Goal: Information Seeking & Learning: Understand process/instructions

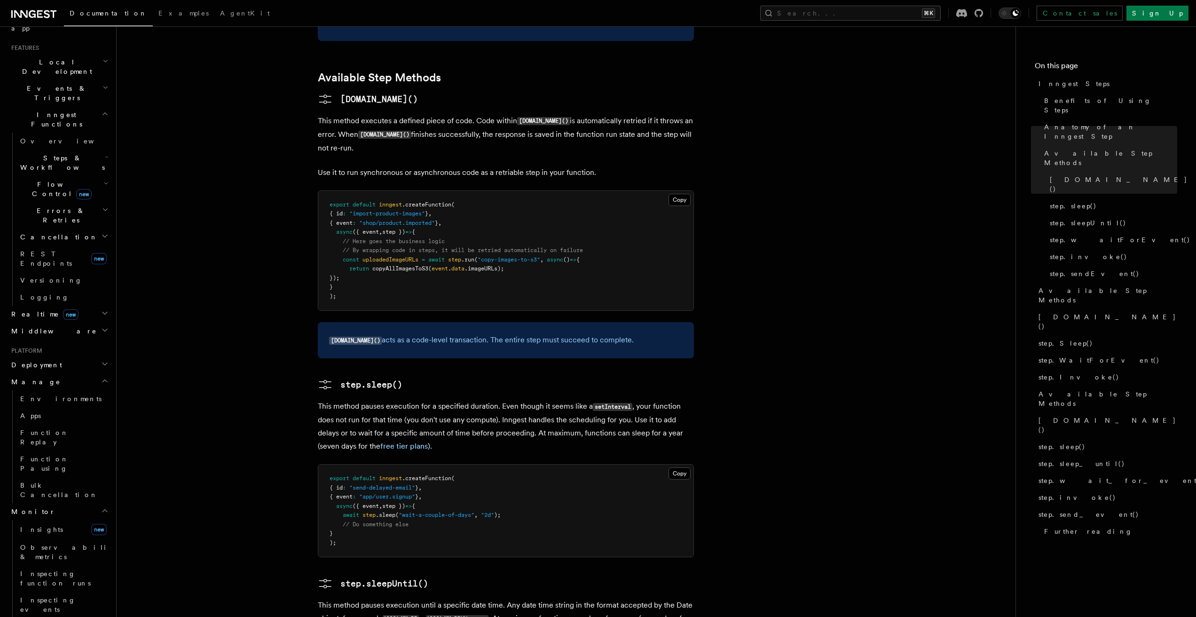
scroll to position [191, 0]
click at [56, 153] on h2 "Steps & Workflows" at bounding box center [63, 166] width 94 height 26
click at [53, 184] on span "Overview" at bounding box center [77, 188] width 97 height 8
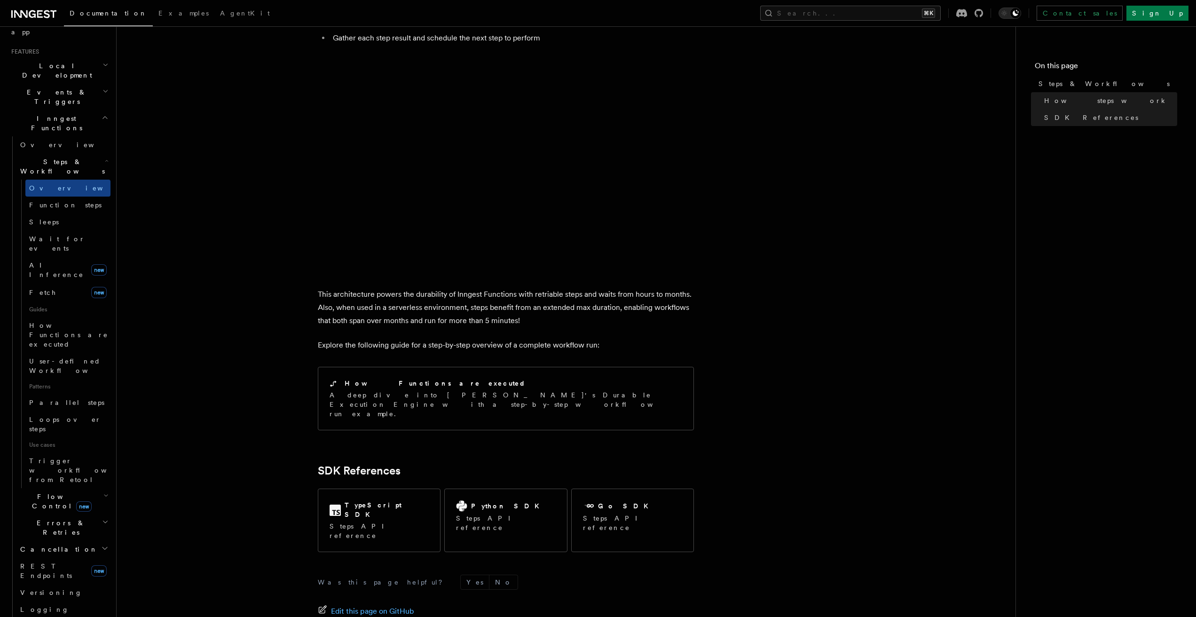
scroll to position [729, 0]
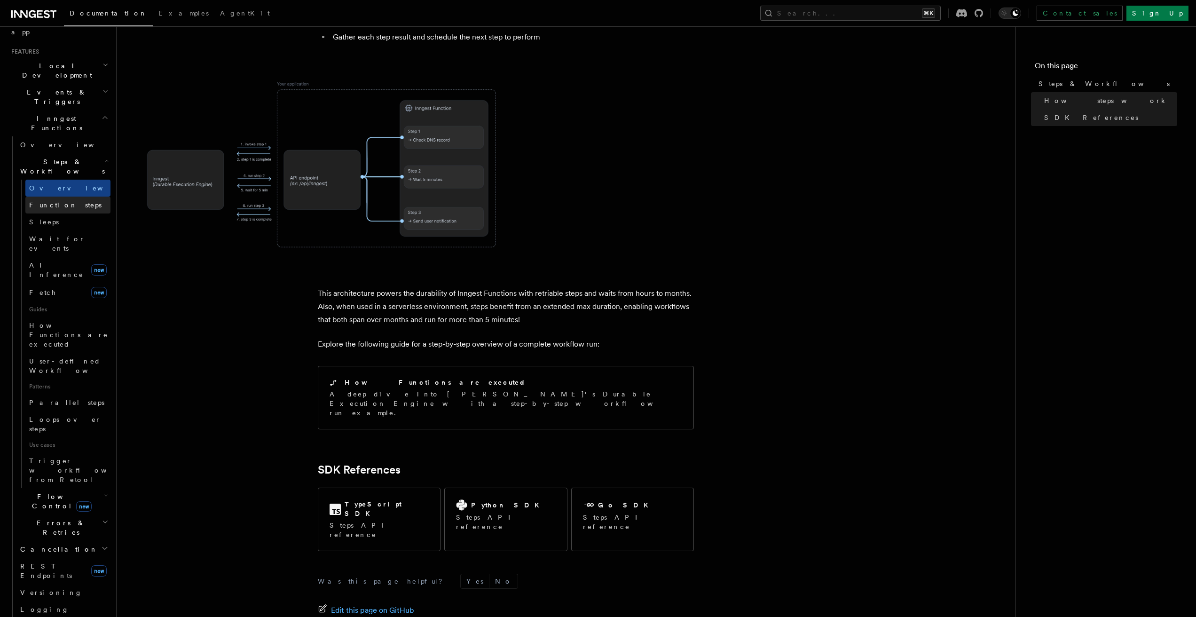
click at [71, 201] on span "Function steps" at bounding box center [65, 205] width 72 height 8
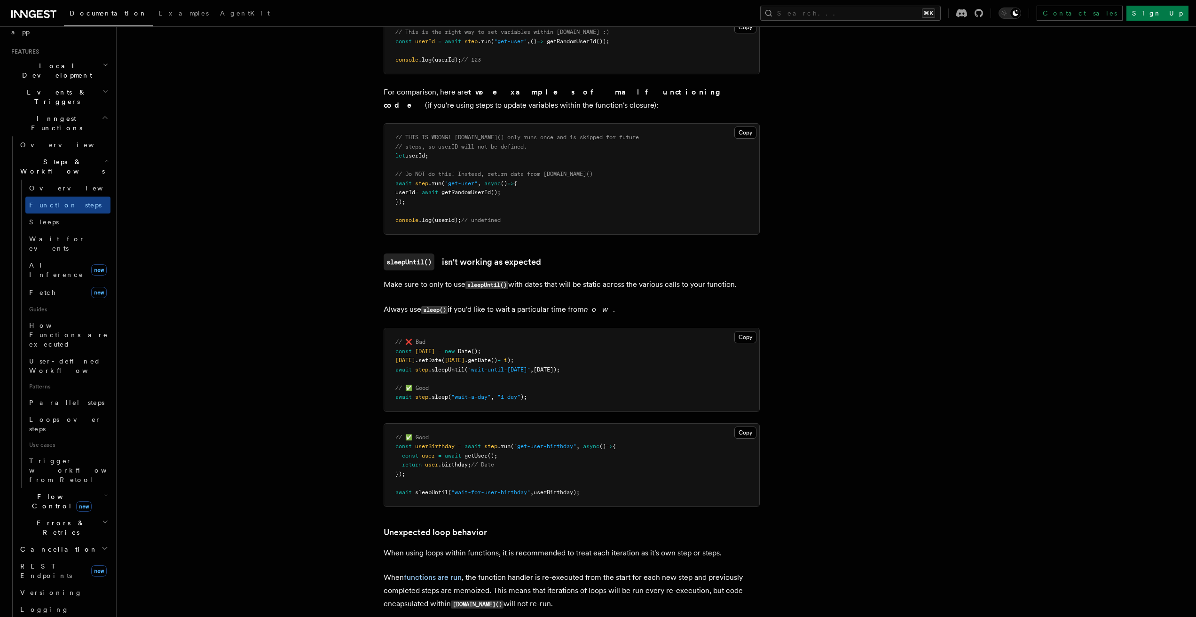
scroll to position [2582, 0]
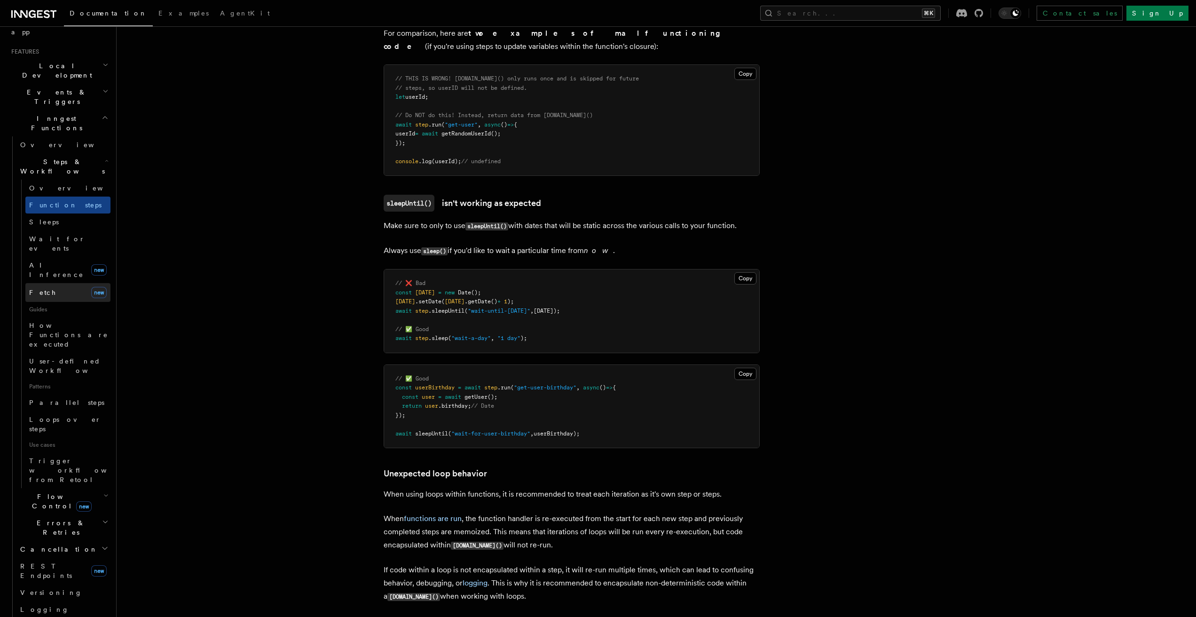
click at [64, 283] on link "Fetch new" at bounding box center [67, 292] width 85 height 19
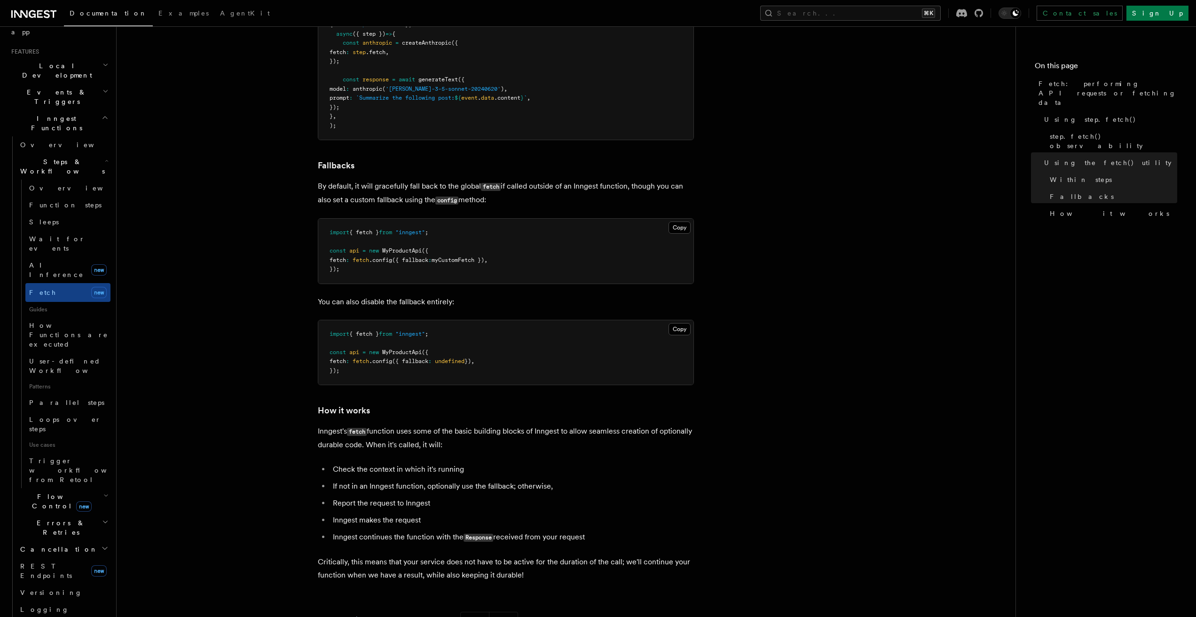
scroll to position [2021, 0]
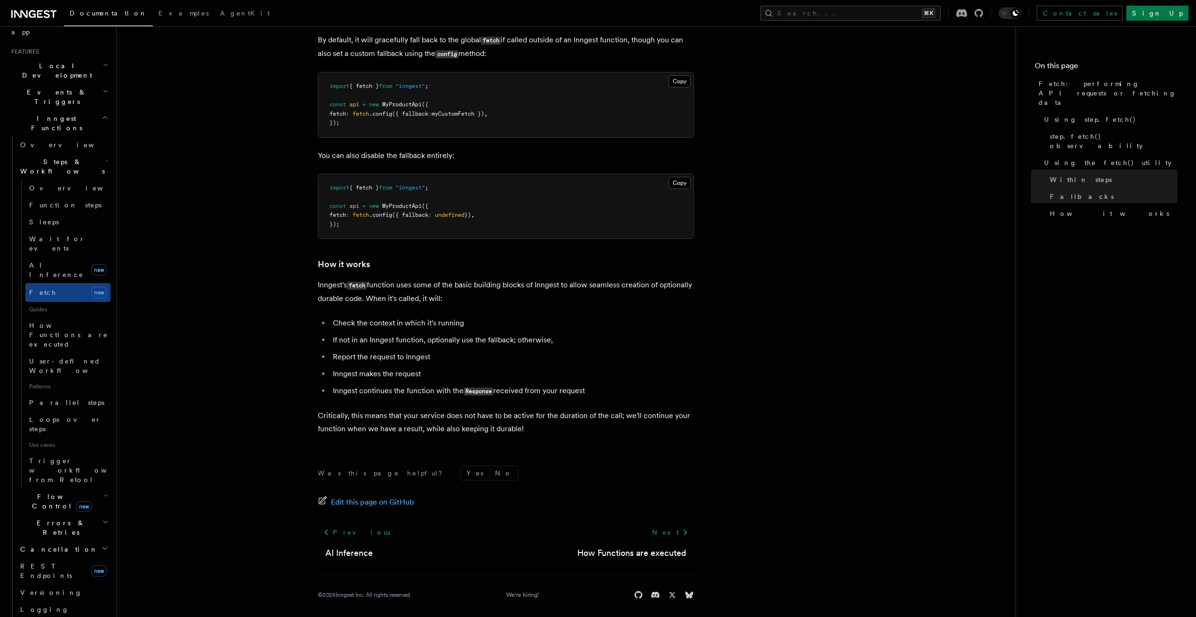
click at [47, 492] on span "Flow Control new" at bounding box center [59, 501] width 87 height 19
click at [57, 601] on link "Logging" at bounding box center [63, 609] width 94 height 17
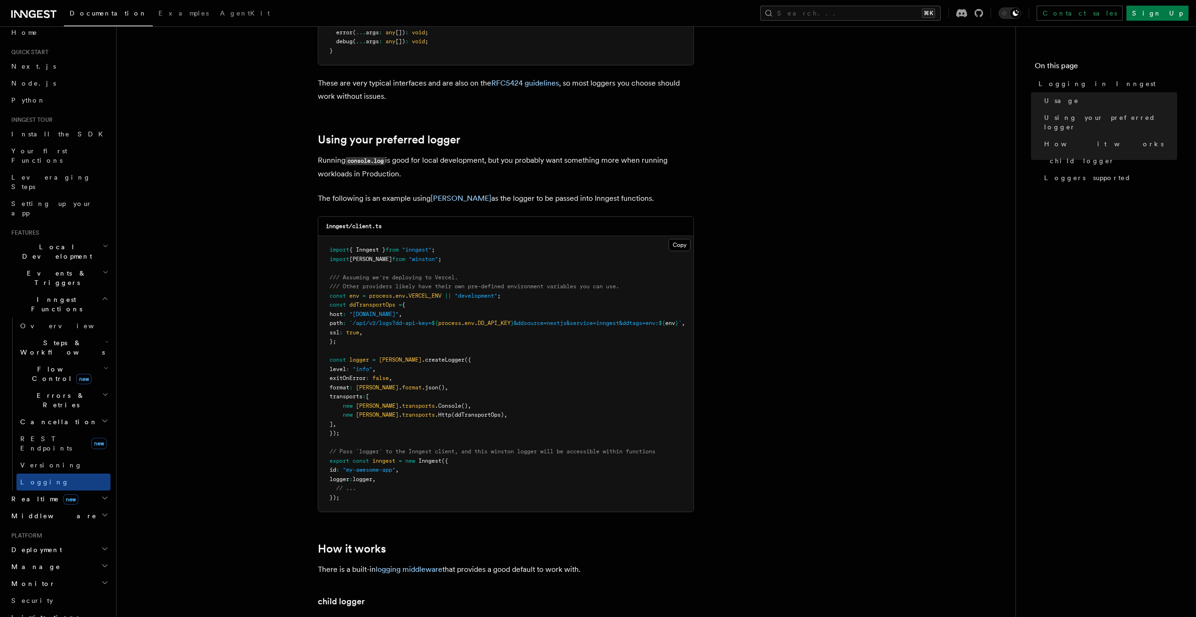
scroll to position [11, 0]
click at [40, 238] on h2 "Local Development" at bounding box center [59, 251] width 103 height 26
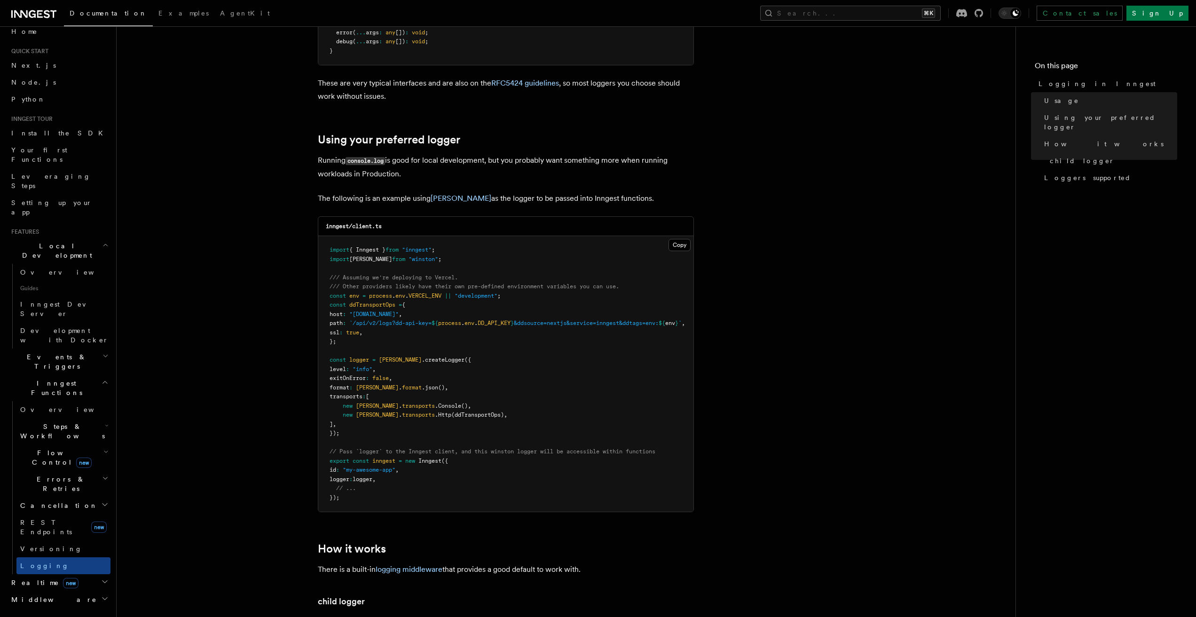
click at [40, 238] on h2 "Local Development" at bounding box center [59, 251] width 103 height 26
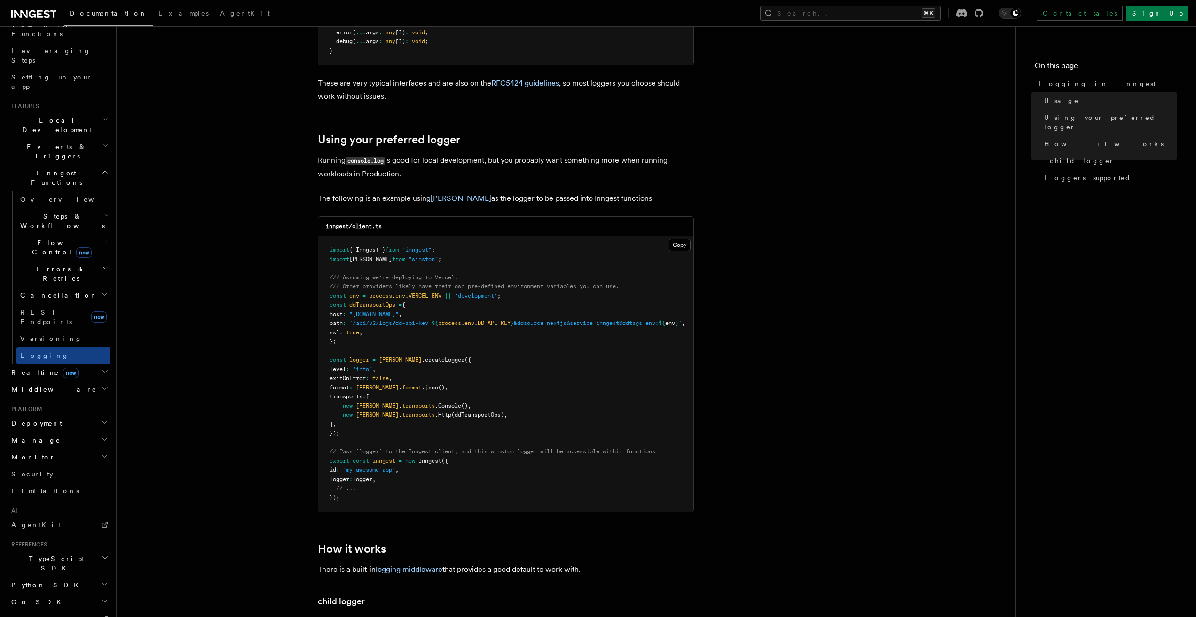
scroll to position [154, 0]
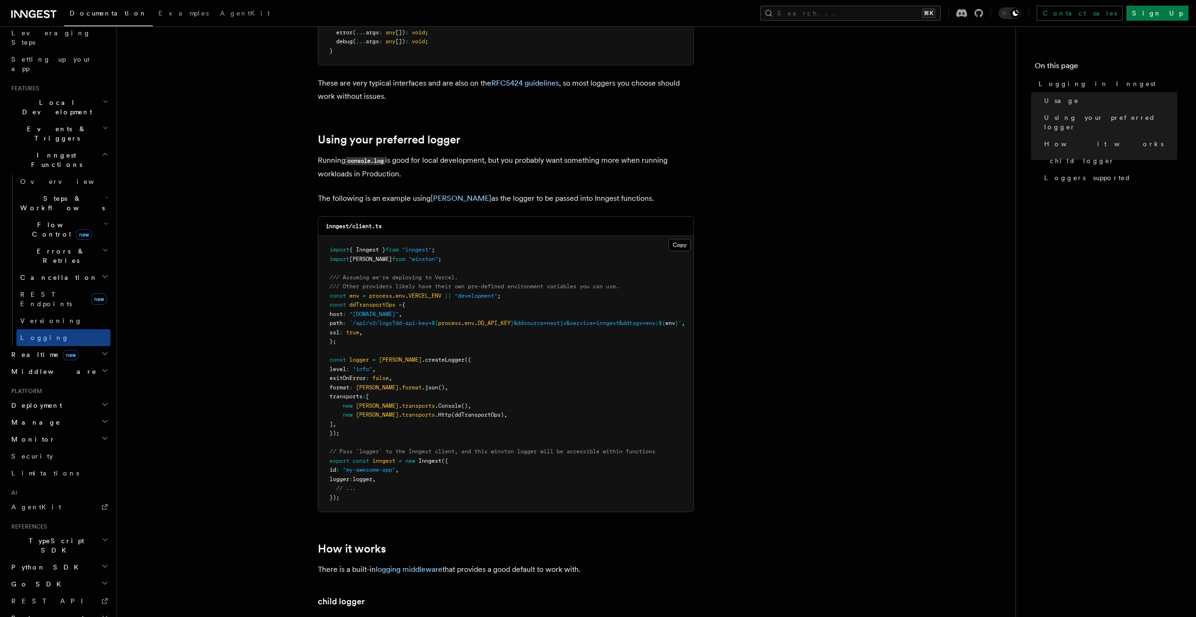
click at [44, 401] on span "Deployment" at bounding box center [35, 405] width 55 height 9
click at [66, 512] on span "Cloud Providers Setup" at bounding box center [59, 526] width 87 height 28
click at [50, 604] on link "Vercel" at bounding box center [67, 612] width 85 height 17
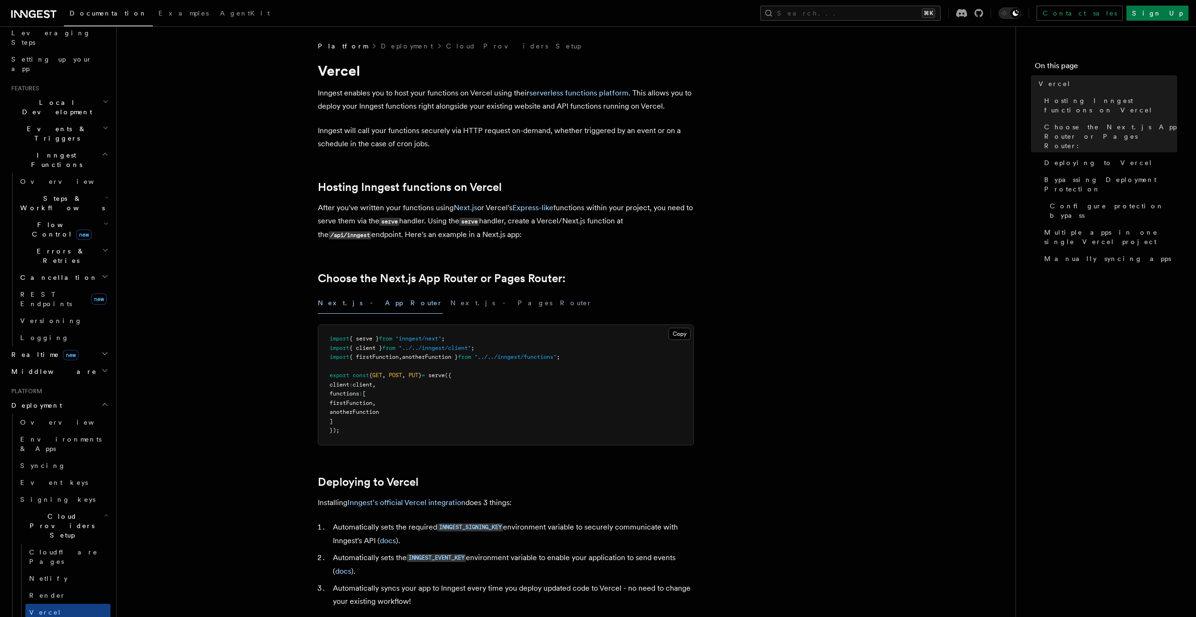
click at [51, 220] on span "Flow Control new" at bounding box center [59, 229] width 87 height 19
click at [44, 194] on span "Steps & Workflows" at bounding box center [60, 203] width 88 height 19
click at [62, 298] on span "AI Inference" at bounding box center [56, 306] width 55 height 17
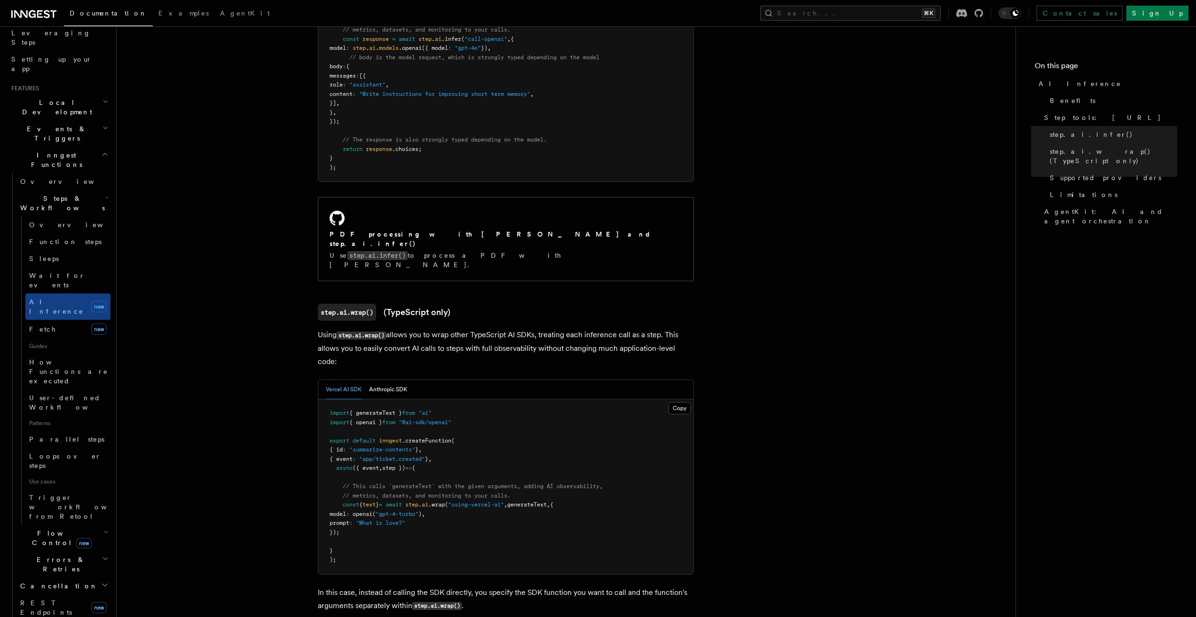
scroll to position [653, 0]
click at [51, 320] on link "Fetch new" at bounding box center [67, 329] width 85 height 19
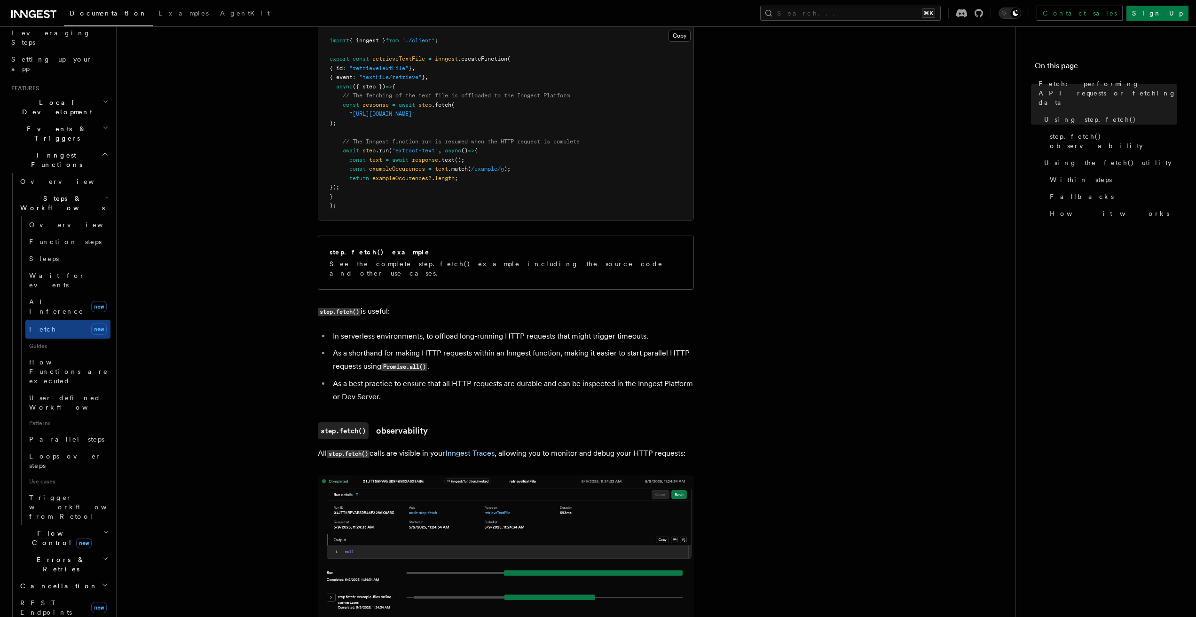
scroll to position [406, 0]
click at [1093, 154] on link "Using the fetch() utility" at bounding box center [1109, 162] width 137 height 17
